Goal: Information Seeking & Learning: Check status

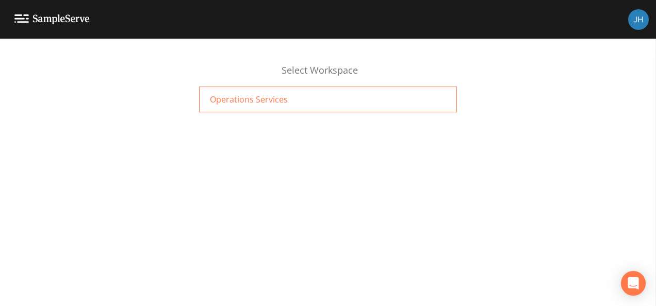
click at [233, 103] on span "Operations Services" at bounding box center [249, 99] width 78 height 12
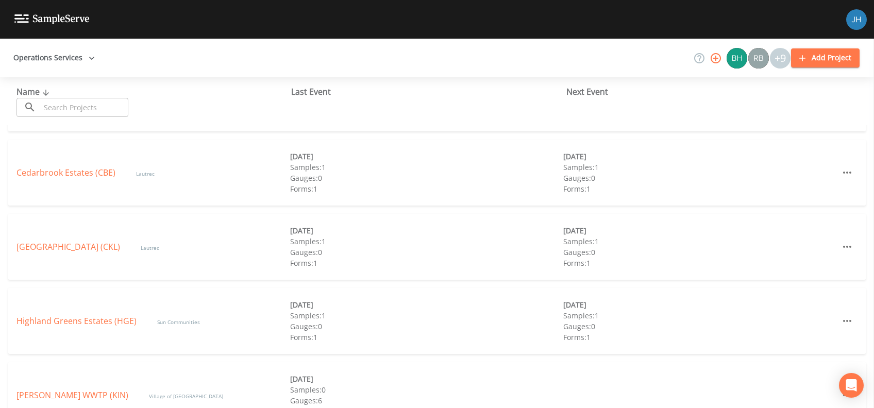
scroll to position [206, 0]
click at [82, 173] on link "Highland Greens Estates (HGE)" at bounding box center [76, 174] width 120 height 11
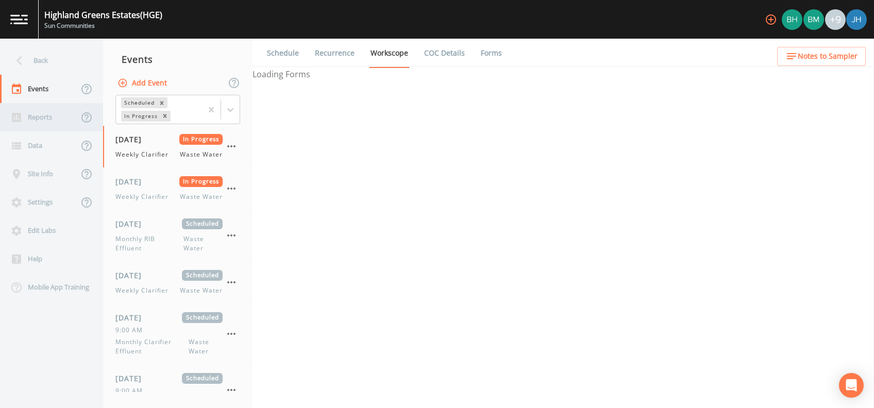
select select "092b3f94-5697-4c94-9891-da161916fdbb"
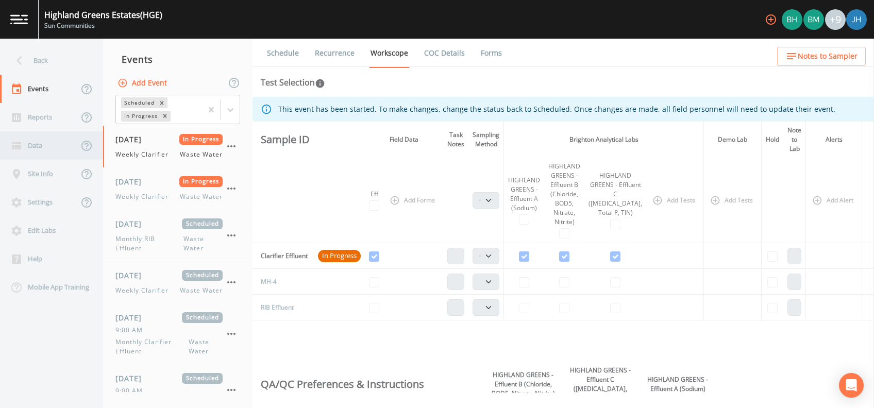
click at [45, 140] on div "Data" at bounding box center [39, 145] width 78 height 28
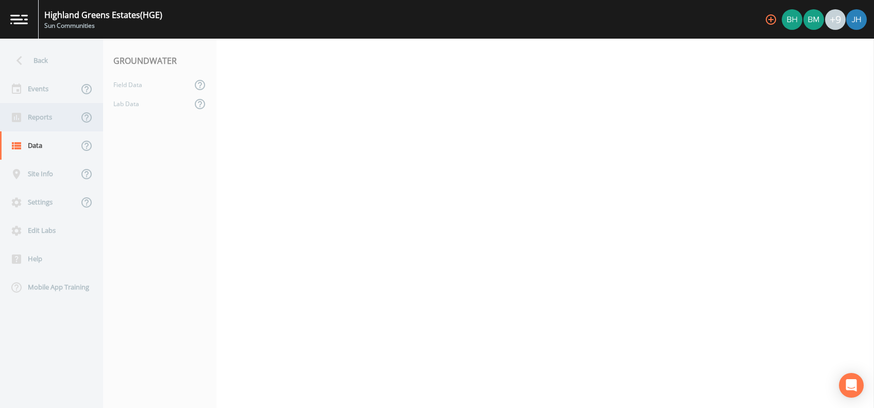
click at [47, 119] on div "Reports" at bounding box center [39, 117] width 78 height 28
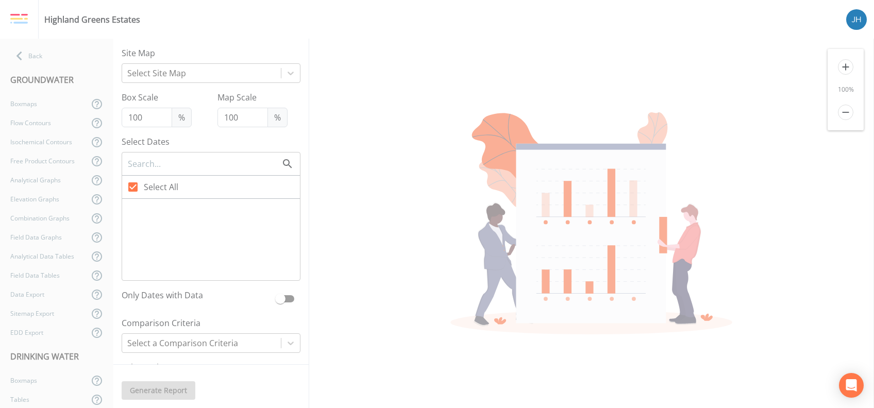
checkbox input "false"
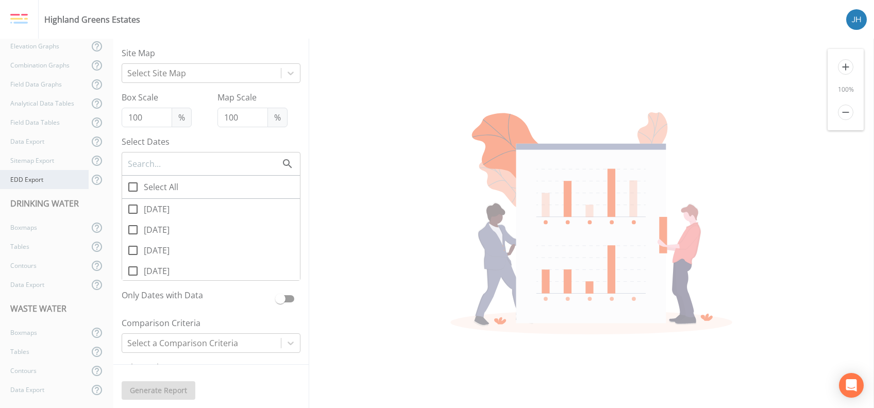
scroll to position [154, 0]
click at [35, 243] on div "Tables" at bounding box center [44, 245] width 89 height 19
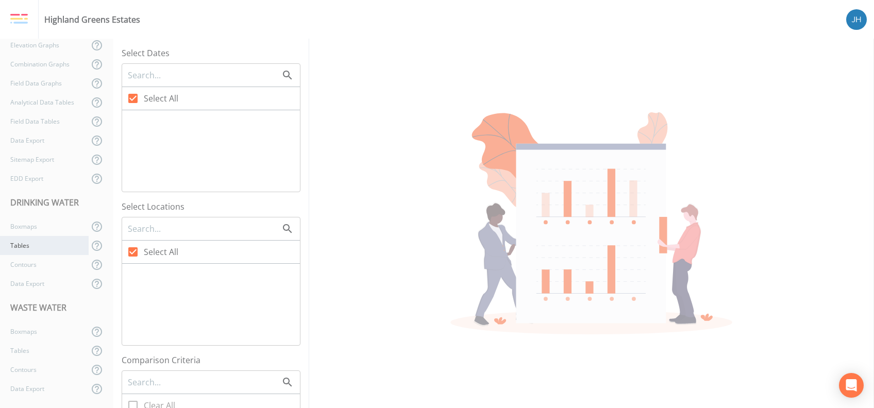
checkbox input "false"
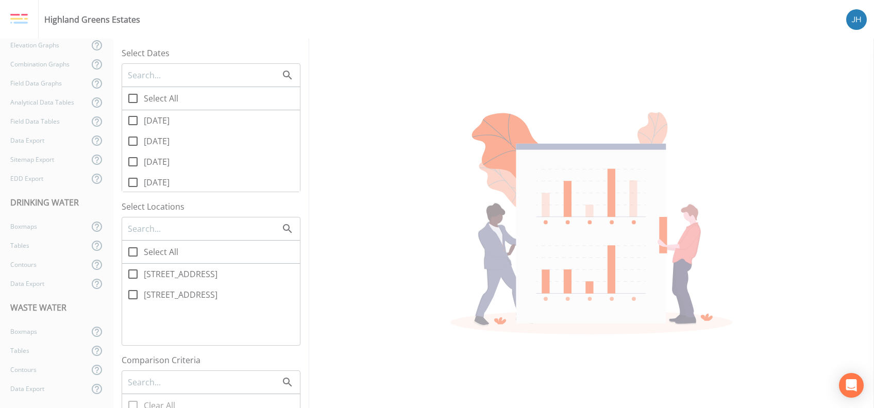
click at [133, 119] on icon at bounding box center [133, 120] width 12 height 12
click at [132, 119] on input "09/16/2025" at bounding box center [127, 115] width 10 height 10
checkbox input "true"
click at [135, 277] on icon at bounding box center [133, 274] width 12 height 12
click at [132, 274] on input "2240 Maclaren Dr" at bounding box center [127, 268] width 10 height 10
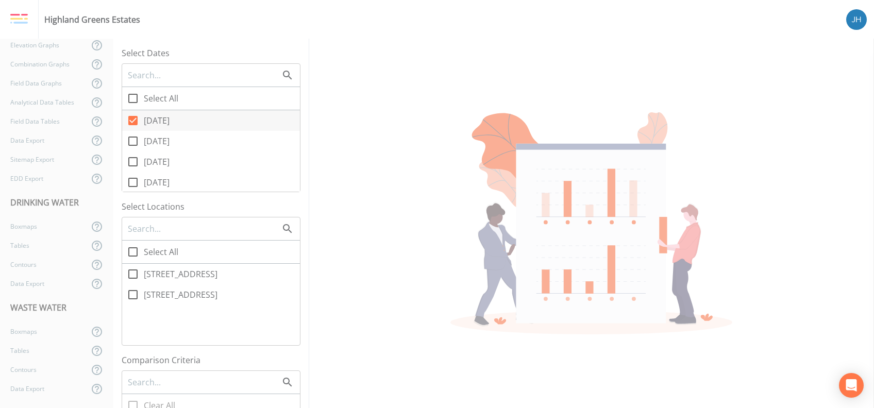
checkbox input "true"
click at [127, 299] on icon at bounding box center [133, 295] width 12 height 12
click at [127, 294] on input "2424 Lochlomond way" at bounding box center [127, 289] width 10 height 10
checkbox input "true"
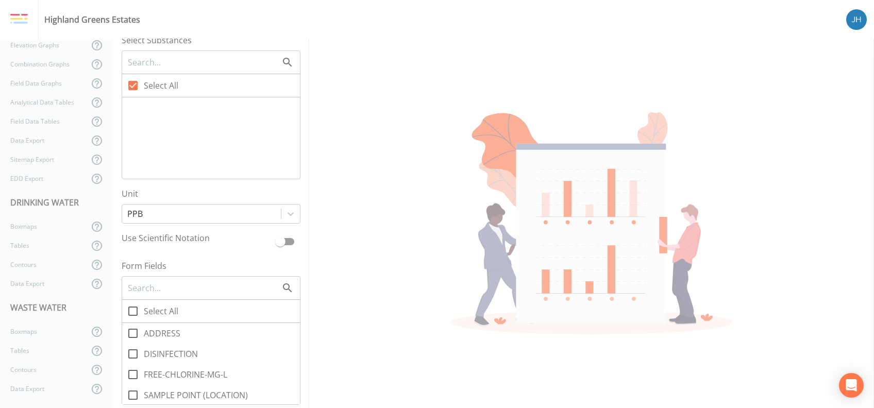
scroll to position [549, 0]
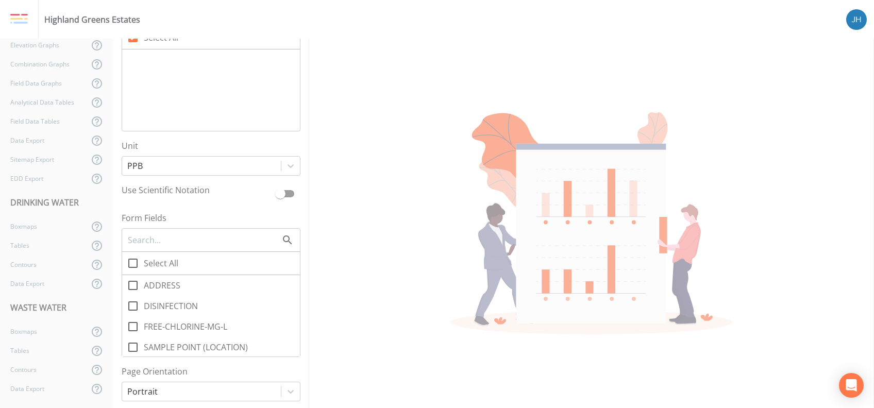
click at [125, 322] on input "FREE-CHLORINE-MG-L" at bounding box center [127, 321] width 10 height 10
checkbox input "true"
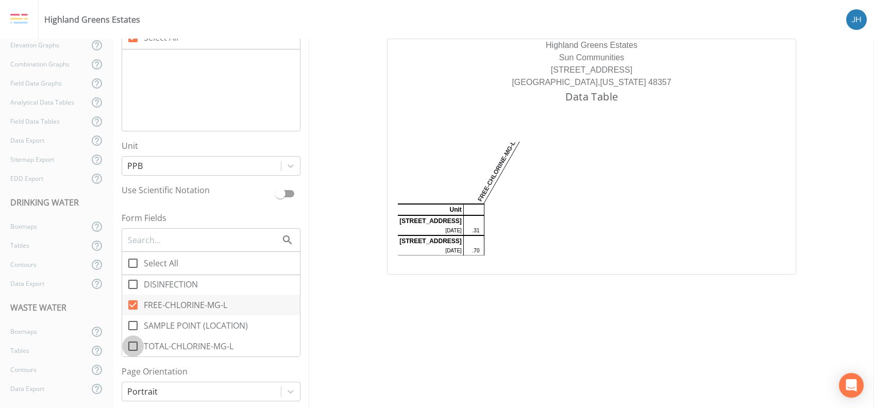
click at [129, 346] on icon at bounding box center [132, 346] width 9 height 9
click at [129, 346] on input "TOTAL-CHLORINE-MG-L" at bounding box center [127, 341] width 10 height 10
checkbox input "true"
